Goal: Task Accomplishment & Management: Complete application form

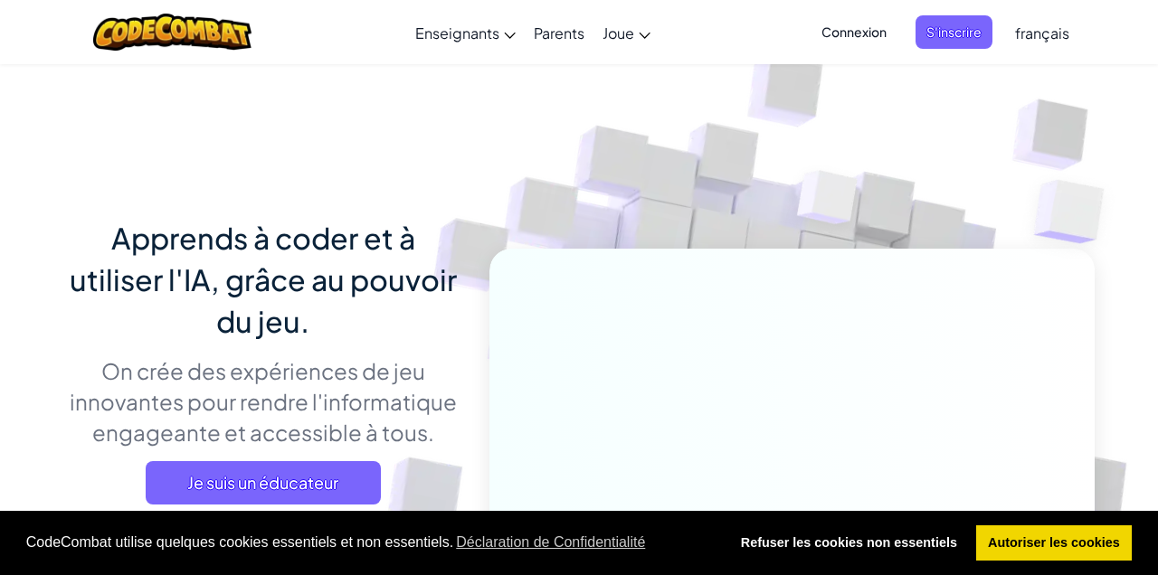
scroll to position [260, 0]
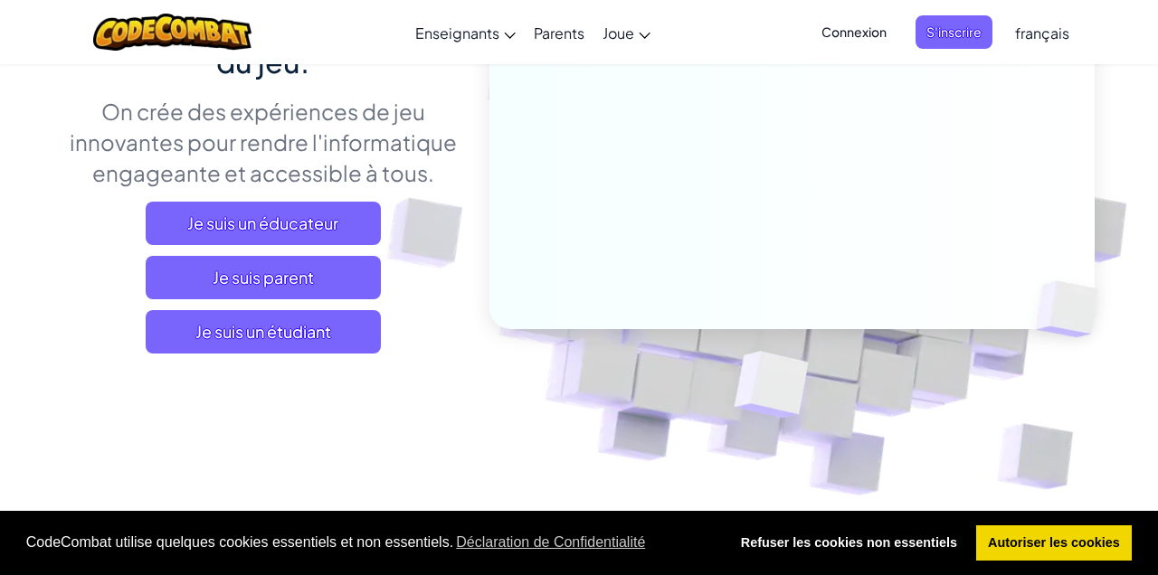
click at [195, 334] on span "Je suis un étudiant" at bounding box center [263, 331] width 235 height 43
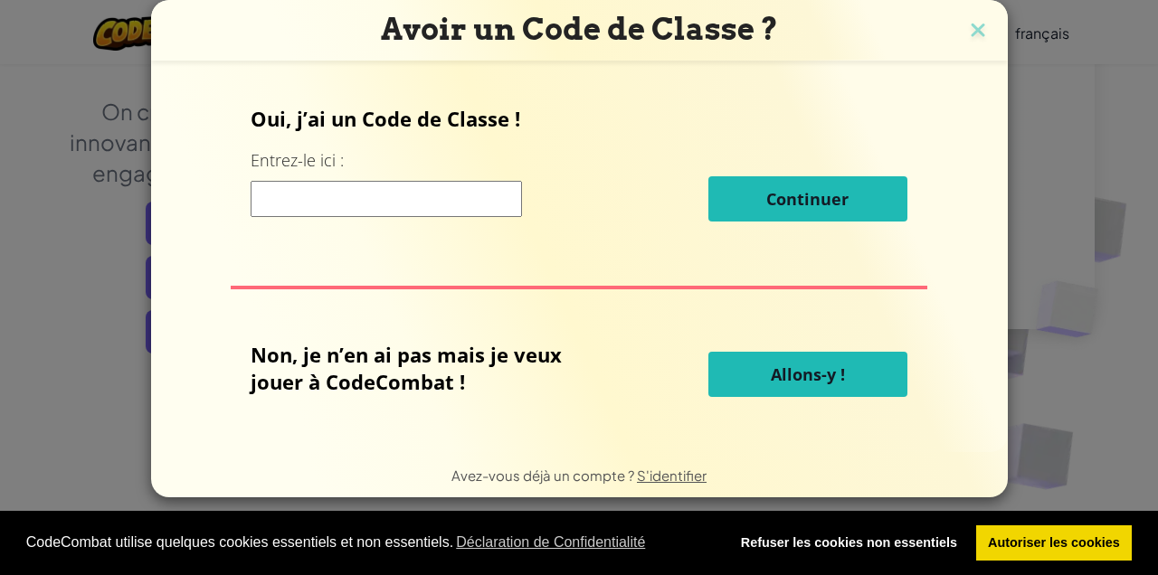
click at [280, 194] on input at bounding box center [386, 199] width 271 height 36
click at [974, 31] on img at bounding box center [978, 31] width 24 height 27
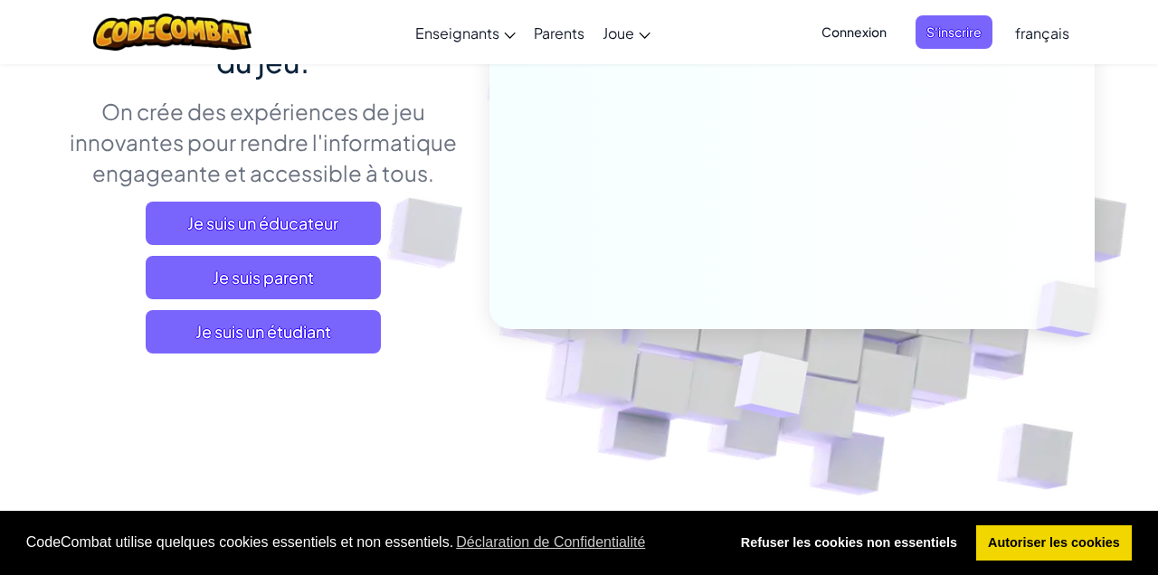
click at [855, 30] on span "Connexion" at bounding box center [854, 31] width 87 height 33
